Goal: Transaction & Acquisition: Book appointment/travel/reservation

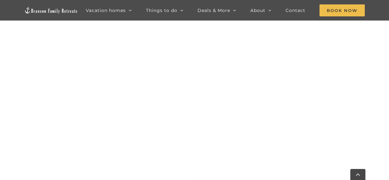
scroll to position [651, 0]
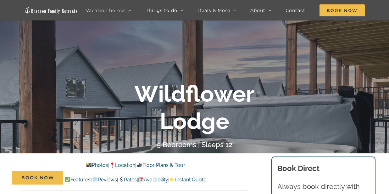
scroll to position [63, 0]
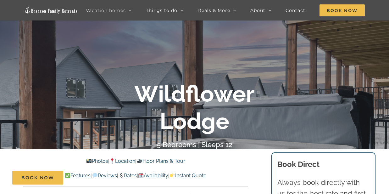
click at [179, 159] on link "Floor Plans & Tour" at bounding box center [160, 161] width 48 height 6
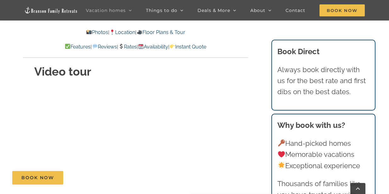
click at [92, 29] on link "Photos" at bounding box center [97, 32] width 22 height 6
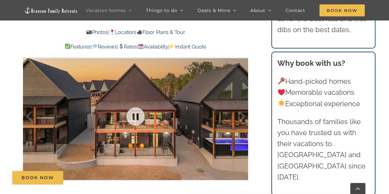
scroll to position [371, 0]
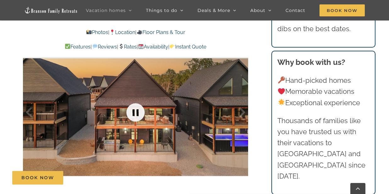
click at [137, 109] on link at bounding box center [135, 112] width 25 height 25
click at [136, 110] on link at bounding box center [135, 112] width 25 height 25
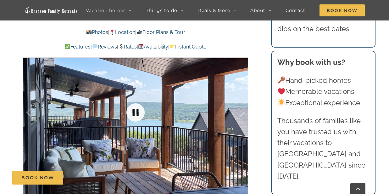
click at [136, 110] on link at bounding box center [135, 112] width 25 height 25
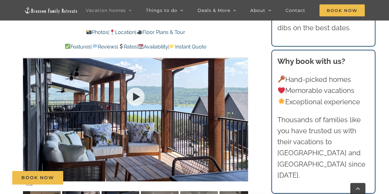
scroll to position [402, 0]
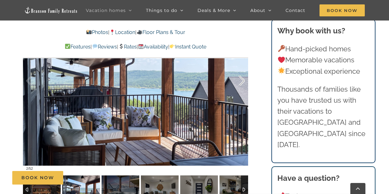
click at [241, 79] on div at bounding box center [234, 80] width 19 height 39
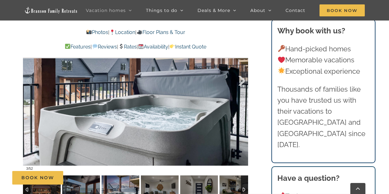
click at [241, 79] on div at bounding box center [234, 80] width 19 height 39
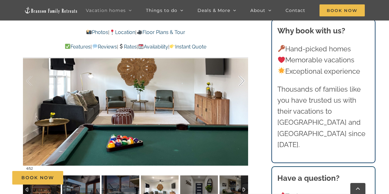
click at [241, 79] on div at bounding box center [234, 80] width 19 height 39
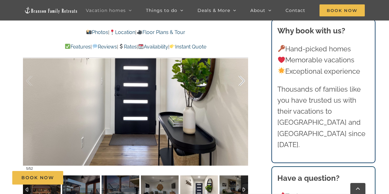
click at [241, 79] on div at bounding box center [234, 80] width 19 height 39
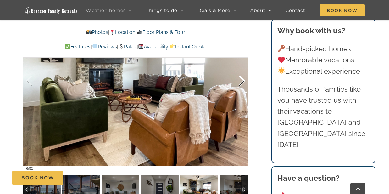
click at [241, 79] on div at bounding box center [234, 80] width 19 height 39
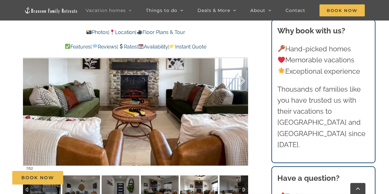
click at [241, 79] on div at bounding box center [234, 80] width 19 height 39
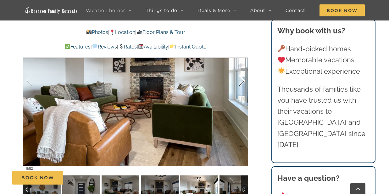
click at [241, 78] on div at bounding box center [234, 80] width 19 height 39
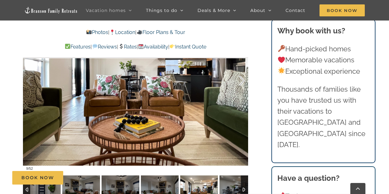
click at [241, 78] on div at bounding box center [234, 80] width 19 height 39
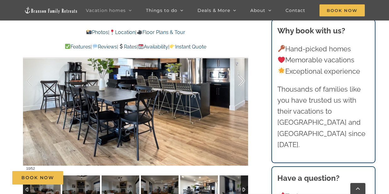
click at [241, 78] on div at bounding box center [234, 80] width 19 height 39
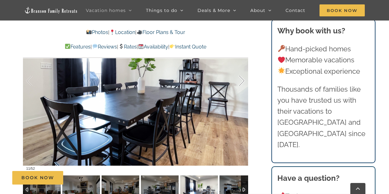
click at [241, 78] on div at bounding box center [234, 80] width 19 height 39
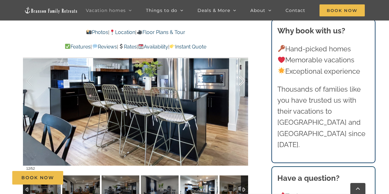
click at [241, 78] on div at bounding box center [234, 80] width 19 height 39
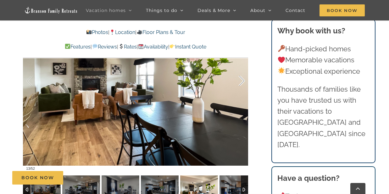
click at [241, 78] on div at bounding box center [234, 80] width 19 height 39
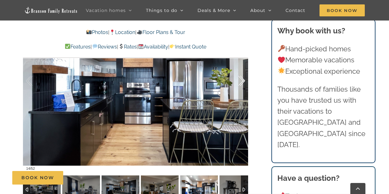
click at [241, 78] on div at bounding box center [234, 80] width 19 height 39
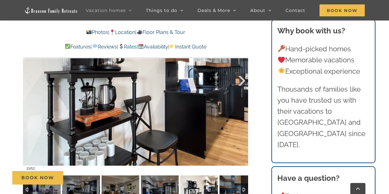
click at [241, 78] on div at bounding box center [234, 80] width 19 height 39
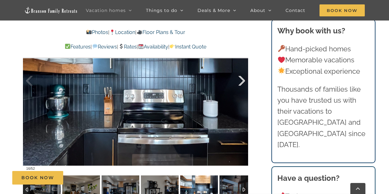
click at [241, 78] on div at bounding box center [234, 80] width 19 height 39
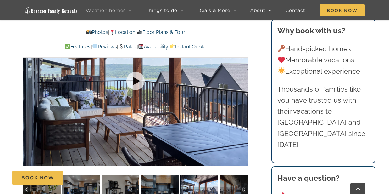
click at [241, 78] on div at bounding box center [135, 80] width 225 height 185
click at [242, 80] on div at bounding box center [234, 80] width 19 height 39
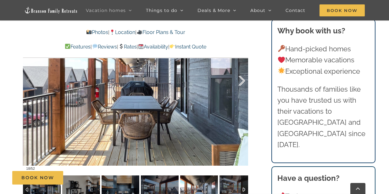
click at [242, 80] on div at bounding box center [234, 80] width 19 height 39
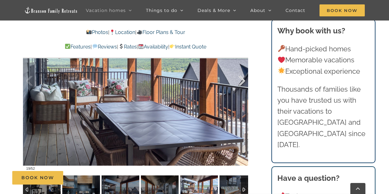
click at [242, 80] on div at bounding box center [234, 80] width 19 height 39
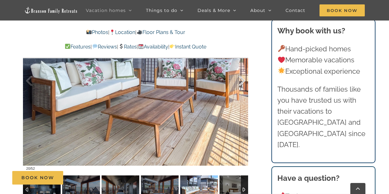
click at [242, 80] on div at bounding box center [234, 80] width 19 height 39
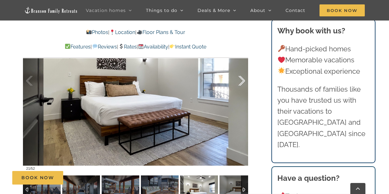
click at [242, 80] on div at bounding box center [234, 80] width 19 height 39
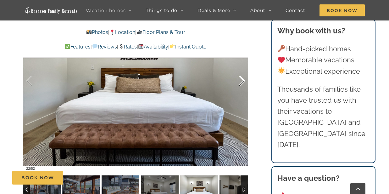
click at [242, 80] on div at bounding box center [234, 80] width 19 height 39
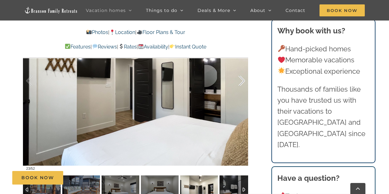
click at [242, 80] on div at bounding box center [234, 80] width 19 height 39
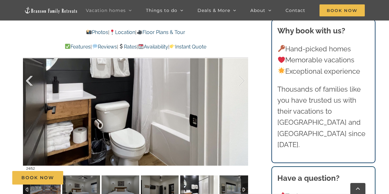
click at [29, 79] on div at bounding box center [35, 80] width 19 height 39
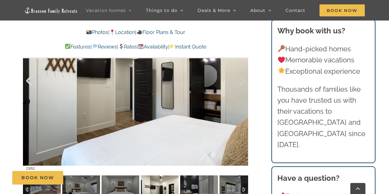
click at [29, 78] on div at bounding box center [35, 80] width 19 height 39
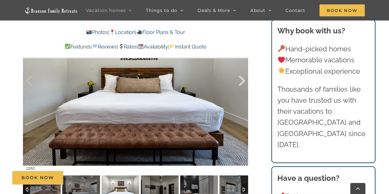
click at [243, 78] on div at bounding box center [234, 80] width 19 height 39
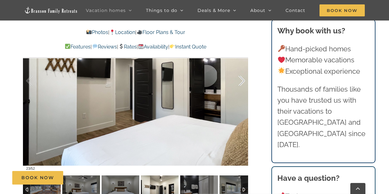
click at [242, 78] on div at bounding box center [234, 80] width 19 height 39
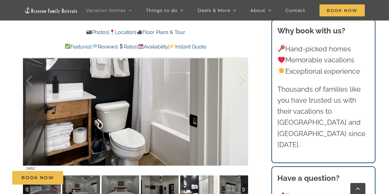
click at [242, 78] on div at bounding box center [234, 80] width 19 height 39
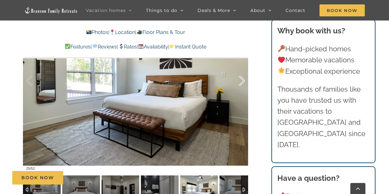
click at [242, 78] on div at bounding box center [234, 80] width 19 height 39
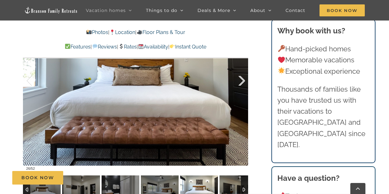
click at [242, 78] on div at bounding box center [234, 80] width 19 height 39
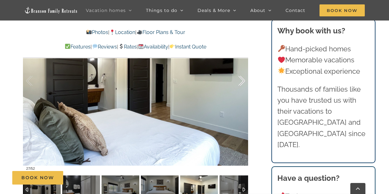
click at [242, 78] on div at bounding box center [234, 80] width 19 height 39
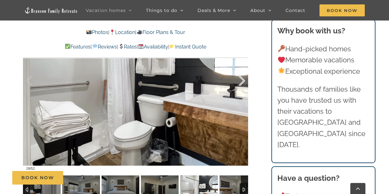
click at [242, 78] on div at bounding box center [234, 80] width 19 height 39
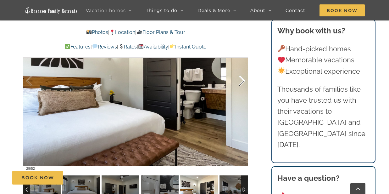
click at [242, 78] on div at bounding box center [234, 80] width 19 height 39
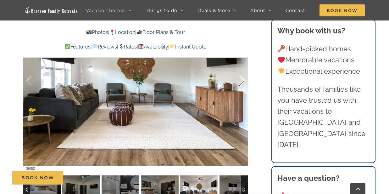
click at [242, 78] on div at bounding box center [234, 80] width 19 height 39
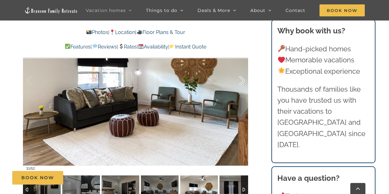
click at [242, 78] on div at bounding box center [234, 80] width 19 height 39
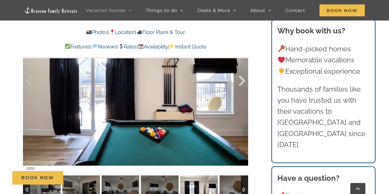
click at [242, 78] on div at bounding box center [234, 80] width 19 height 39
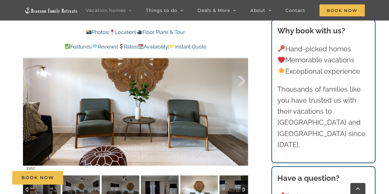
click at [242, 78] on div at bounding box center [234, 80] width 19 height 39
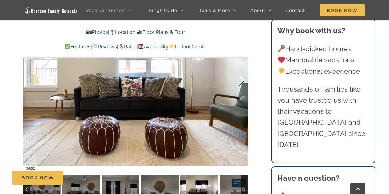
click at [242, 78] on div at bounding box center [234, 80] width 19 height 39
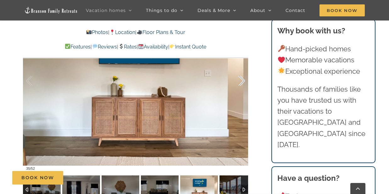
click at [242, 78] on div at bounding box center [234, 80] width 19 height 39
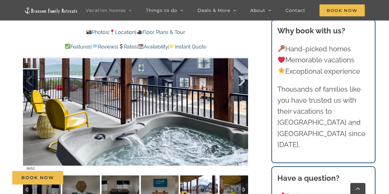
click at [242, 78] on div at bounding box center [234, 80] width 19 height 39
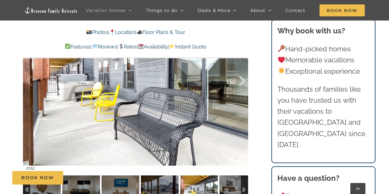
click at [242, 78] on div at bounding box center [234, 80] width 19 height 39
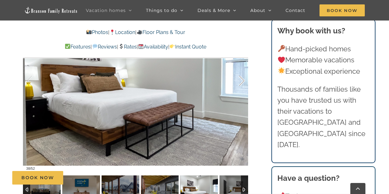
click at [242, 78] on div at bounding box center [234, 80] width 19 height 39
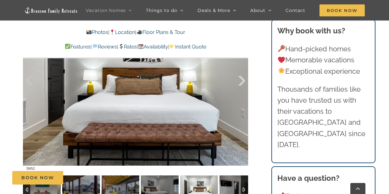
click at [242, 78] on div at bounding box center [234, 80] width 19 height 39
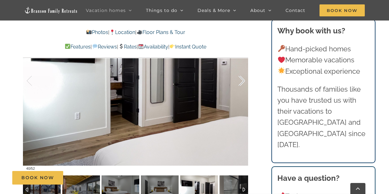
click at [243, 79] on div at bounding box center [234, 80] width 19 height 39
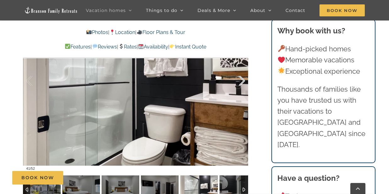
click at [242, 80] on div at bounding box center [234, 80] width 19 height 39
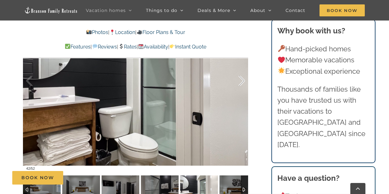
click at [242, 80] on div at bounding box center [234, 80] width 19 height 39
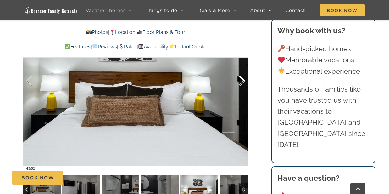
click at [242, 79] on div at bounding box center [234, 80] width 19 height 39
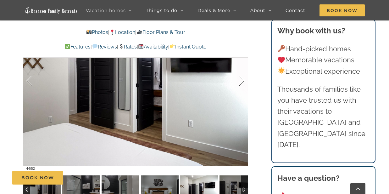
click at [242, 79] on div at bounding box center [234, 80] width 19 height 39
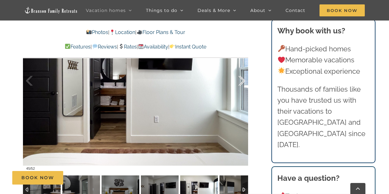
click at [242, 79] on div at bounding box center [234, 80] width 19 height 39
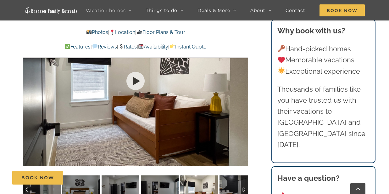
click at [242, 79] on div at bounding box center [135, 80] width 225 height 185
click at [242, 79] on div at bounding box center [234, 80] width 19 height 39
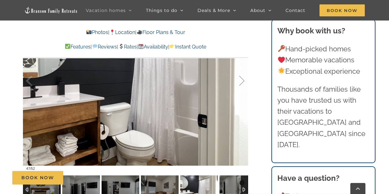
click at [242, 79] on div at bounding box center [234, 80] width 19 height 39
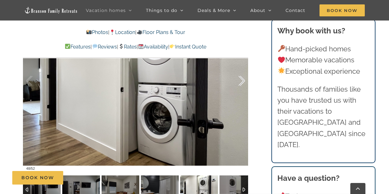
click at [242, 79] on div at bounding box center [234, 80] width 19 height 39
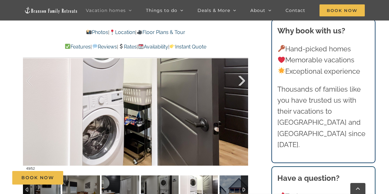
click at [242, 79] on div at bounding box center [234, 80] width 19 height 39
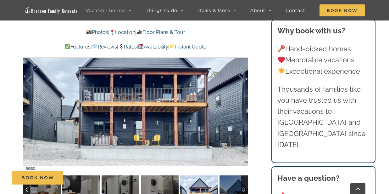
click at [206, 44] on link "Instant Quote" at bounding box center [187, 47] width 37 height 6
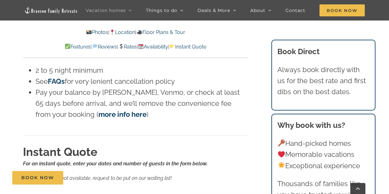
scroll to position [3675, 0]
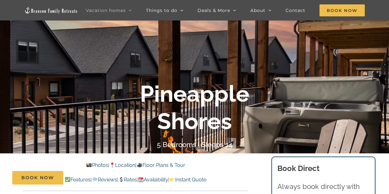
scroll to position [63, 0]
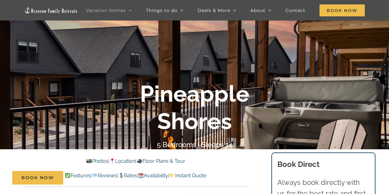
click at [86, 159] on link "Photos" at bounding box center [97, 161] width 22 height 6
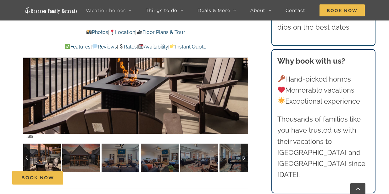
scroll to position [388, 0]
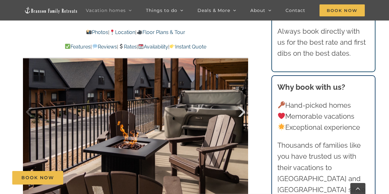
click at [242, 110] on div at bounding box center [234, 111] width 19 height 39
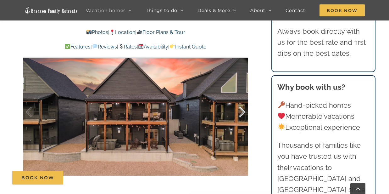
click at [242, 110] on div at bounding box center [234, 111] width 19 height 39
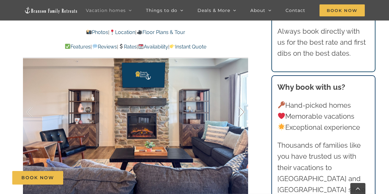
click at [242, 110] on div at bounding box center [234, 111] width 19 height 39
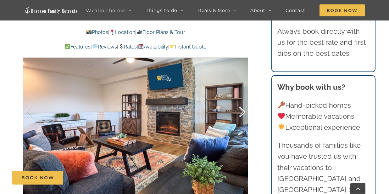
click at [242, 110] on div at bounding box center [234, 111] width 19 height 39
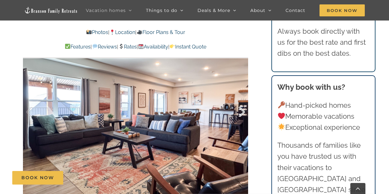
click at [242, 110] on div at bounding box center [234, 111] width 19 height 39
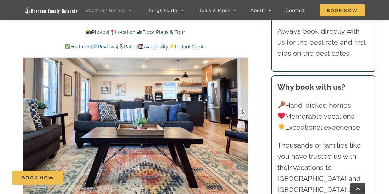
click at [242, 110] on div at bounding box center [234, 111] width 19 height 39
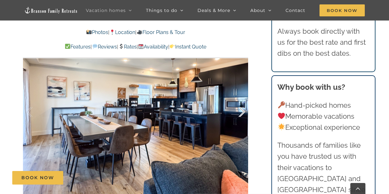
click at [242, 110] on div at bounding box center [234, 111] width 19 height 39
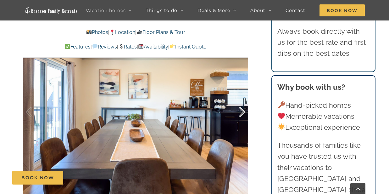
click at [242, 110] on div at bounding box center [234, 111] width 19 height 39
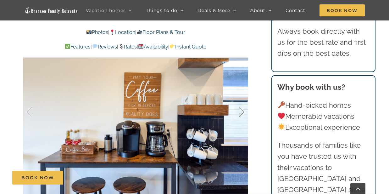
click at [242, 110] on div at bounding box center [234, 111] width 19 height 39
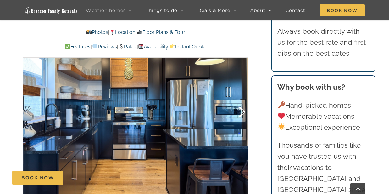
click at [242, 110] on div at bounding box center [234, 111] width 19 height 39
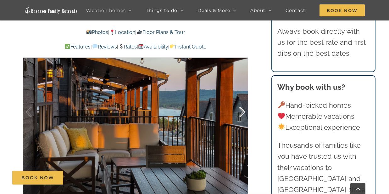
click at [242, 110] on div at bounding box center [234, 111] width 19 height 39
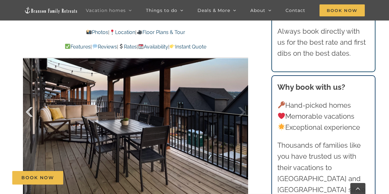
click at [29, 110] on div at bounding box center [35, 111] width 19 height 39
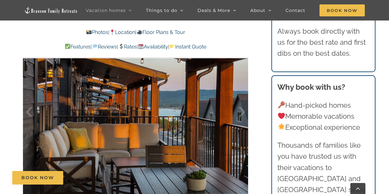
click at [208, 43] on p "Features | Reviews | Rates | Availability | Instant Quote" at bounding box center [135, 47] width 225 height 8
click at [206, 45] on link "Instant Quote" at bounding box center [187, 47] width 37 height 6
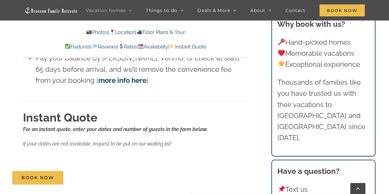
scroll to position [3963, 0]
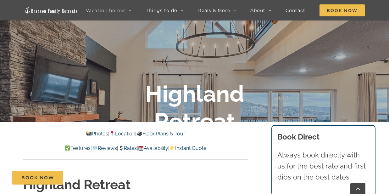
scroll to position [94, 0]
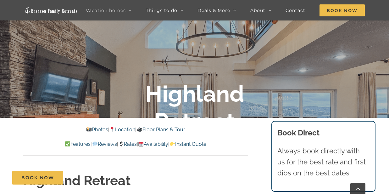
click at [201, 144] on link "Instant Quote" at bounding box center [187, 144] width 37 height 6
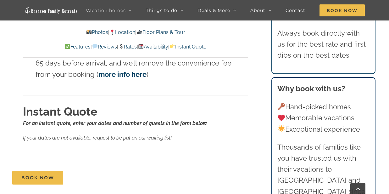
scroll to position [3566, 0]
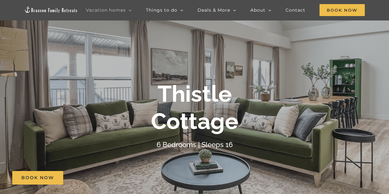
scroll to position [63, 0]
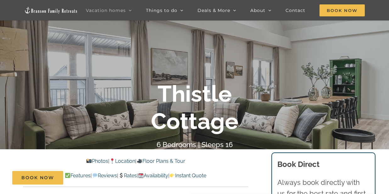
click at [206, 174] on div "Book Now" at bounding box center [199, 178] width 374 height 14
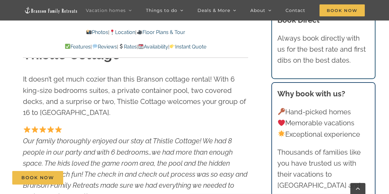
scroll to position [189, 0]
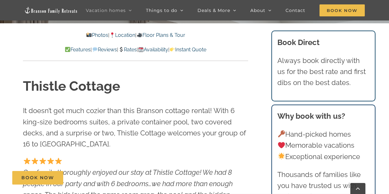
click at [200, 48] on link "Instant Quote" at bounding box center [187, 50] width 37 height 6
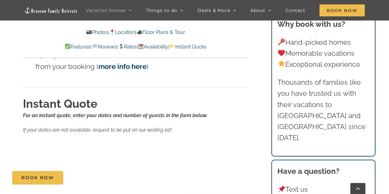
scroll to position [3781, 0]
